Goal: Navigation & Orientation: Find specific page/section

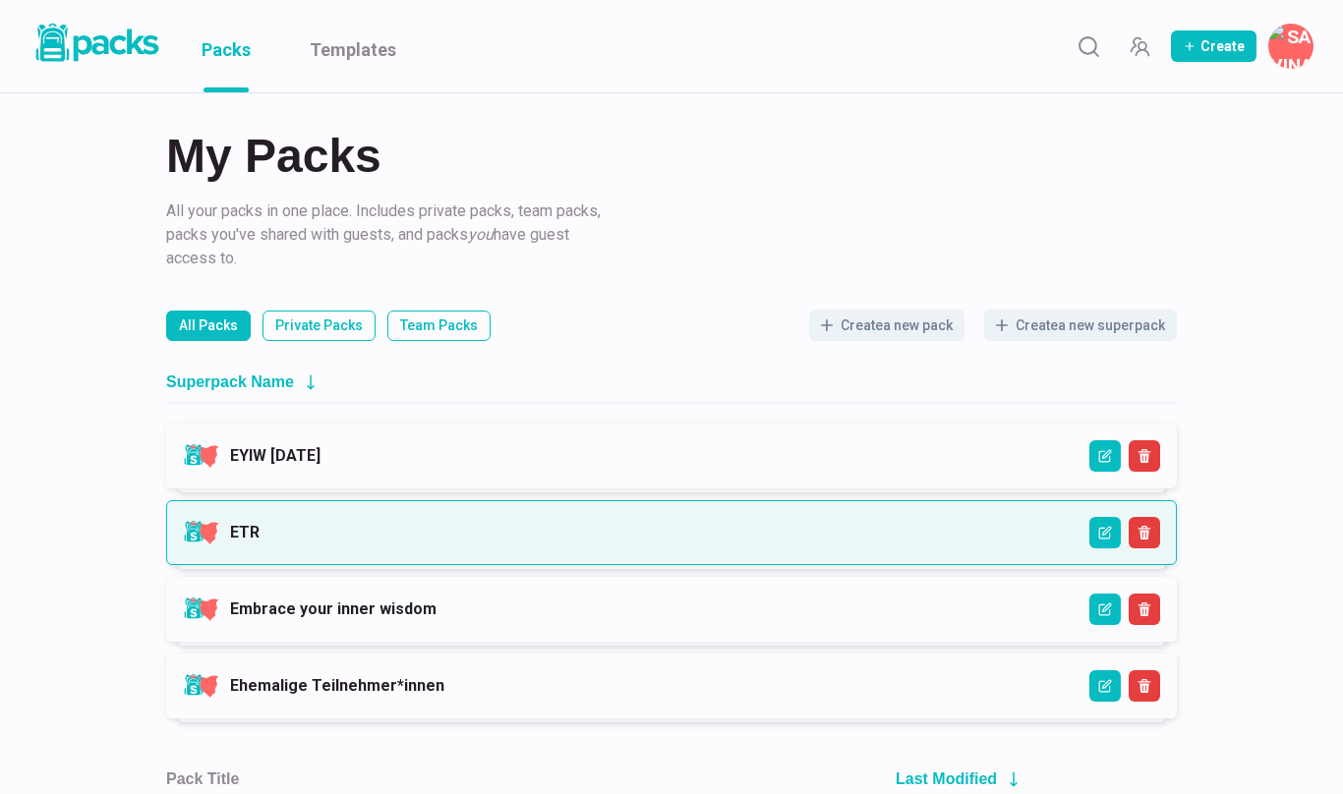
click at [259, 530] on link "ETR" at bounding box center [244, 532] width 29 height 19
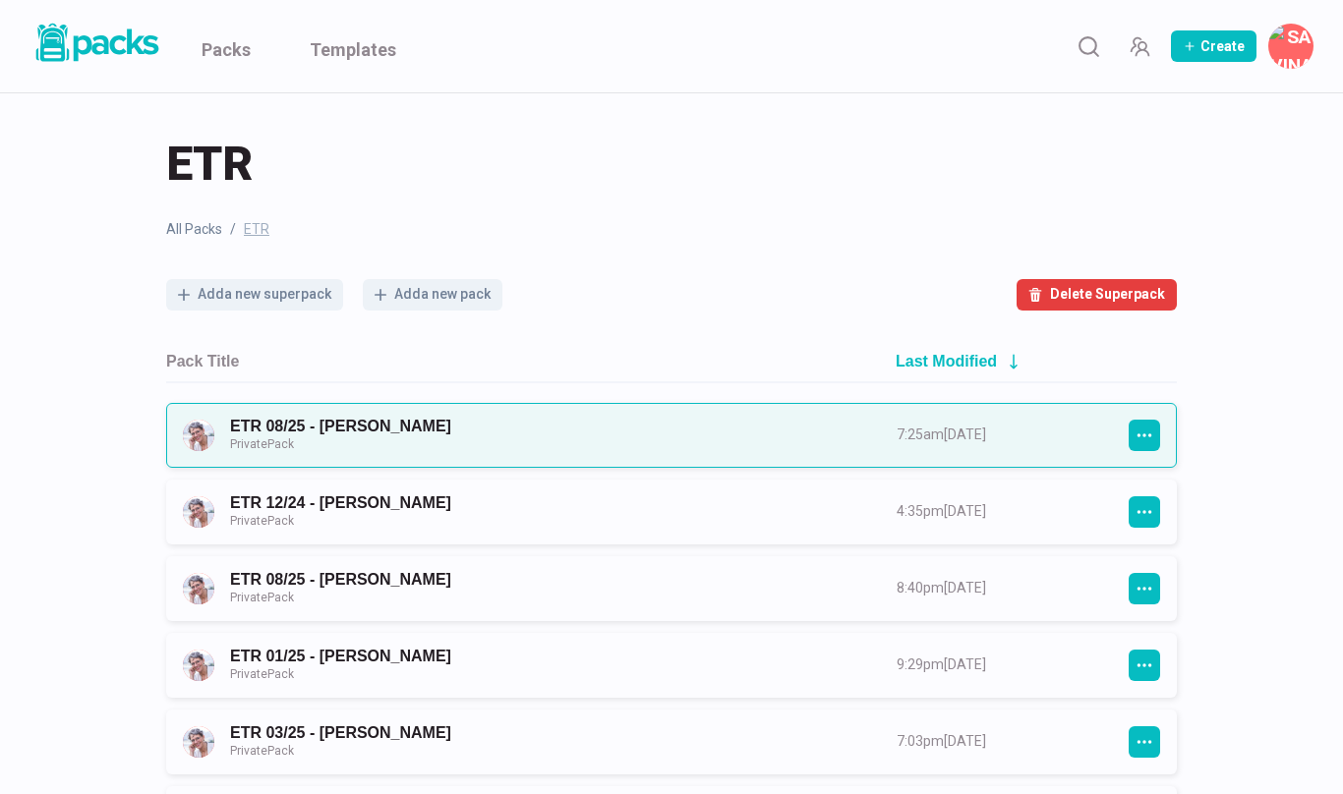
click at [707, 438] on link "ETR 08/25 - [PERSON_NAME] Private Pack" at bounding box center [545, 435] width 631 height 36
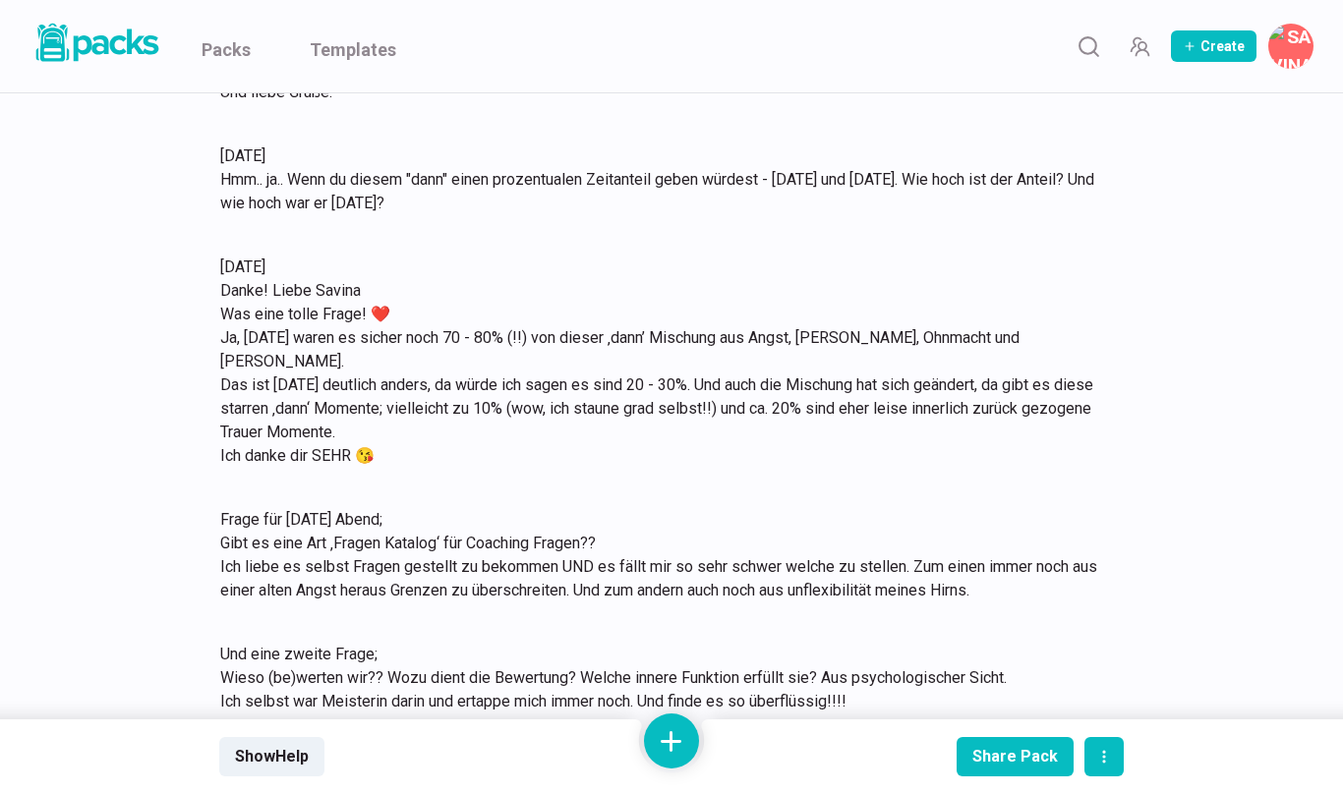
scroll to position [9124, 0]
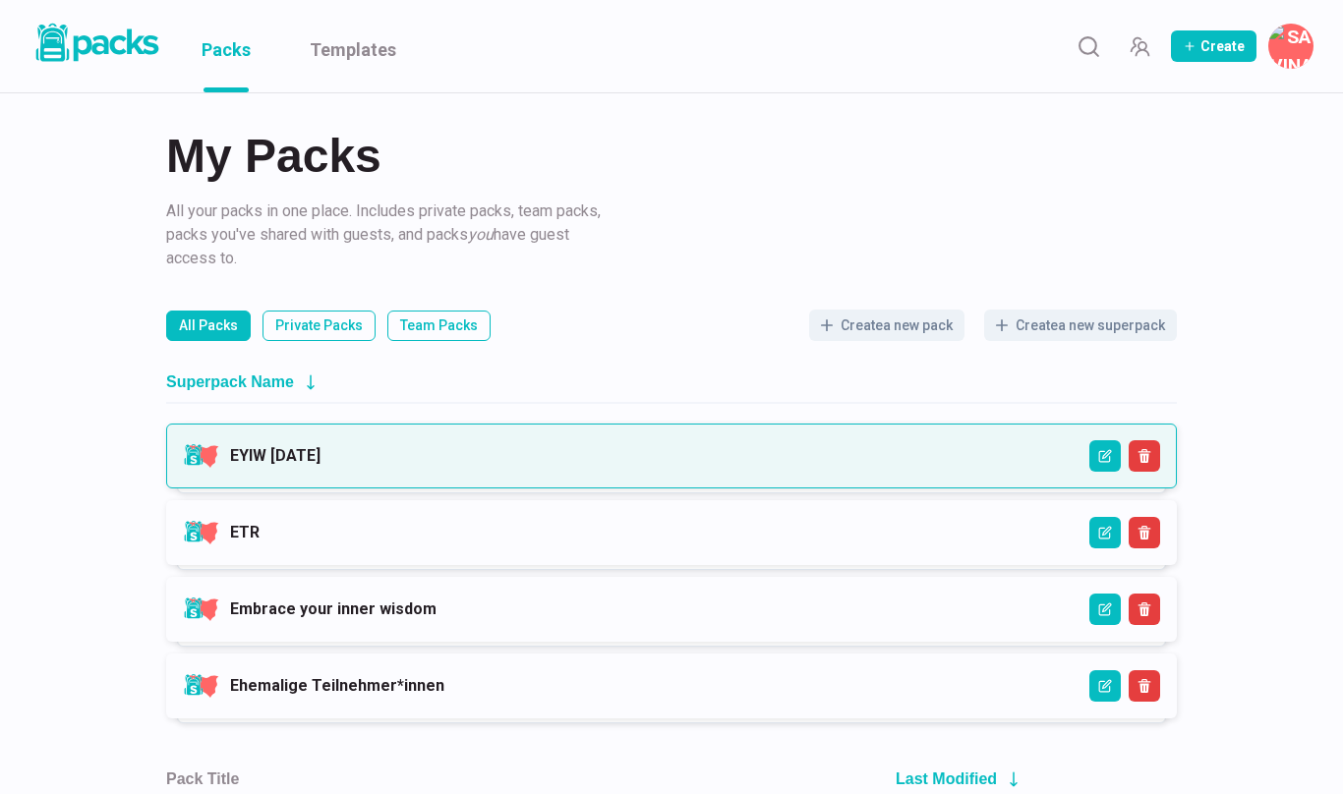
click at [320, 451] on link "EYIW [DATE]" at bounding box center [275, 455] width 90 height 19
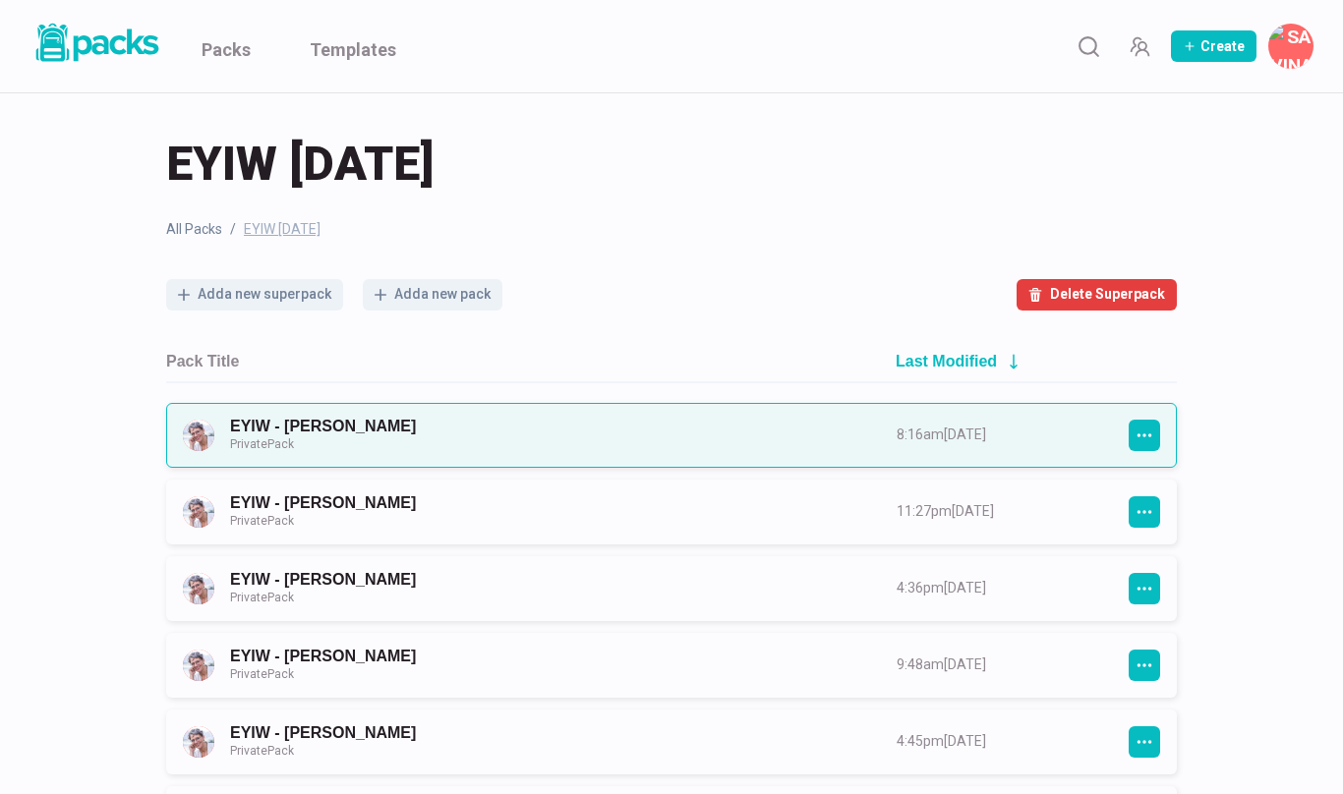
click at [437, 436] on link "EYIW - [PERSON_NAME] Private Pack" at bounding box center [545, 435] width 631 height 36
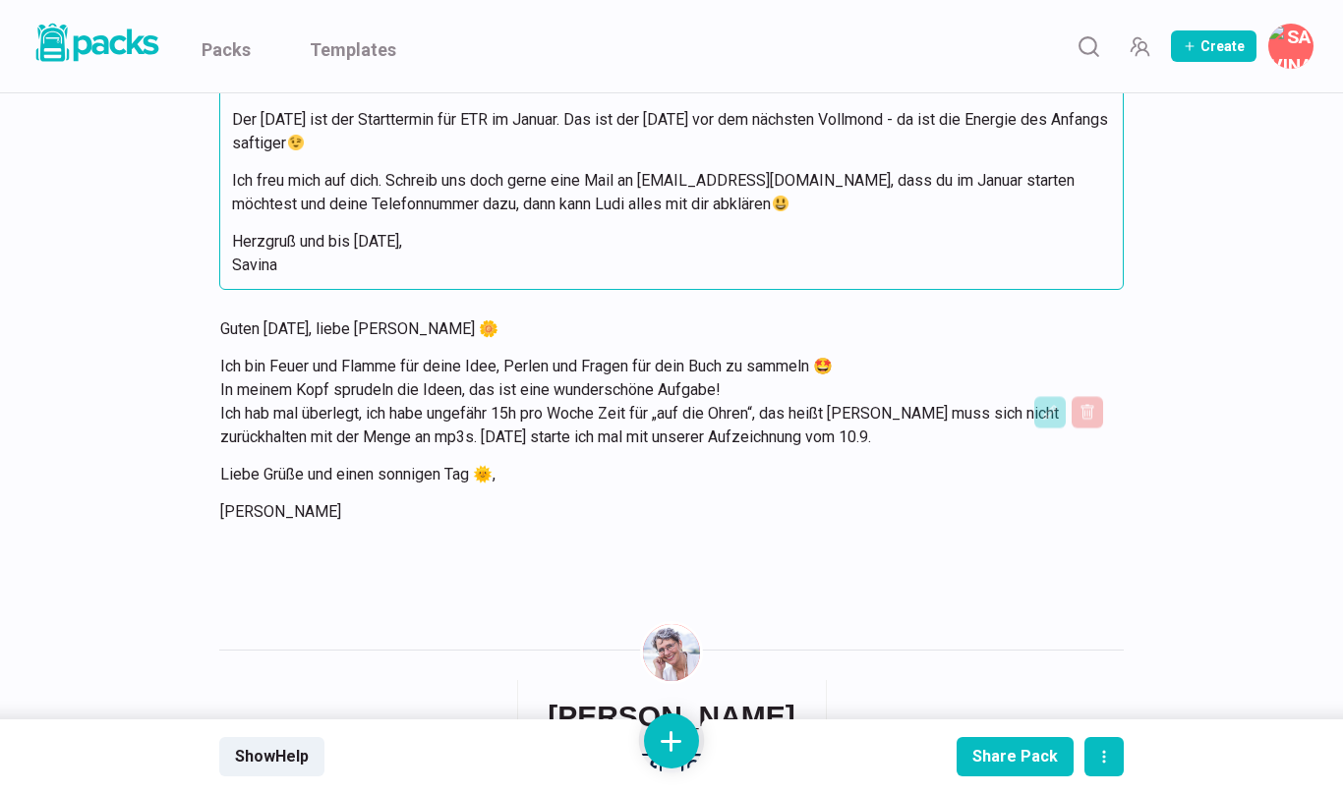
scroll to position [1086, 0]
